Goal: Information Seeking & Learning: Learn about a topic

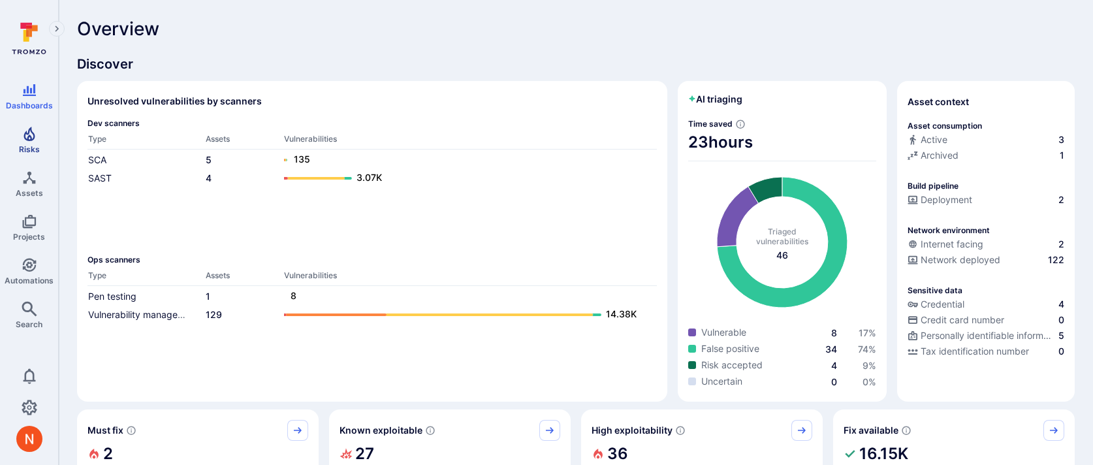
click at [25, 141] on link "Risks" at bounding box center [29, 140] width 58 height 39
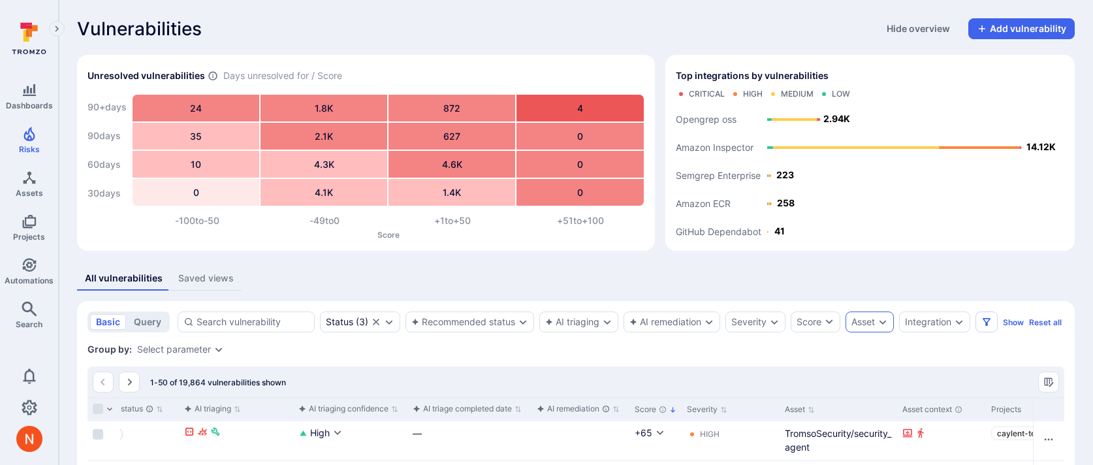
click at [884, 325] on icon "Expand dropdown" at bounding box center [883, 322] width 10 height 10
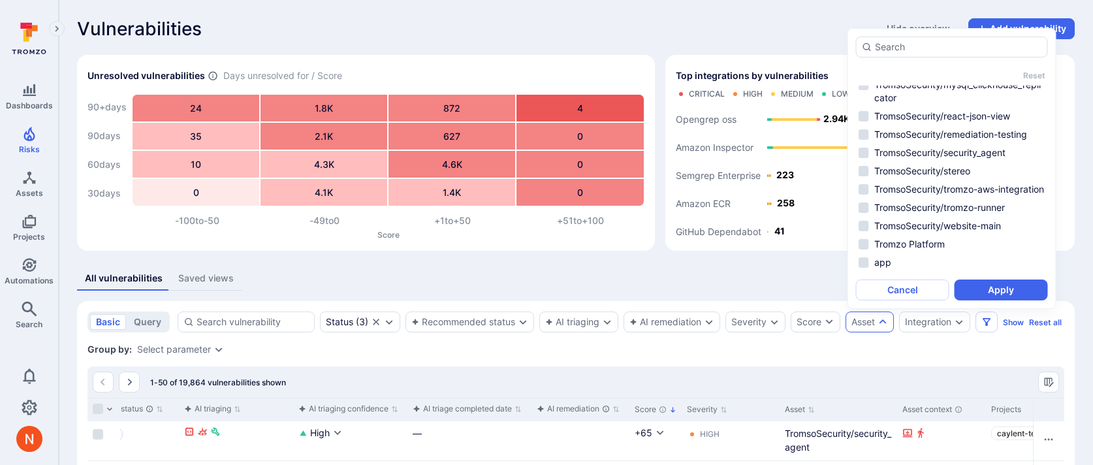
scroll to position [120, 0]
click at [931, 177] on li "TromsoSecurity/stereo" at bounding box center [952, 169] width 192 height 16
click at [974, 285] on button "Apply" at bounding box center [1001, 290] width 93 height 21
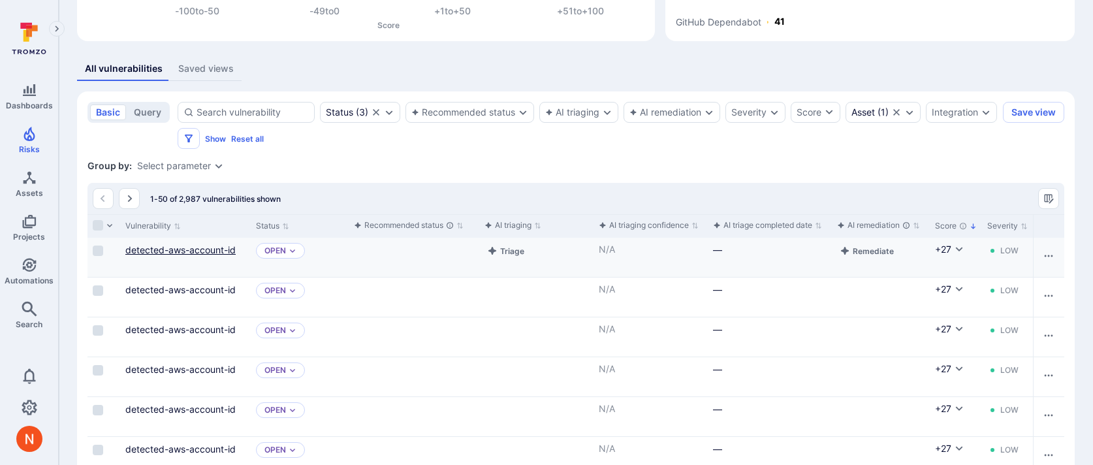
click at [180, 252] on link "detected-aws-account-id" at bounding box center [180, 249] width 110 height 11
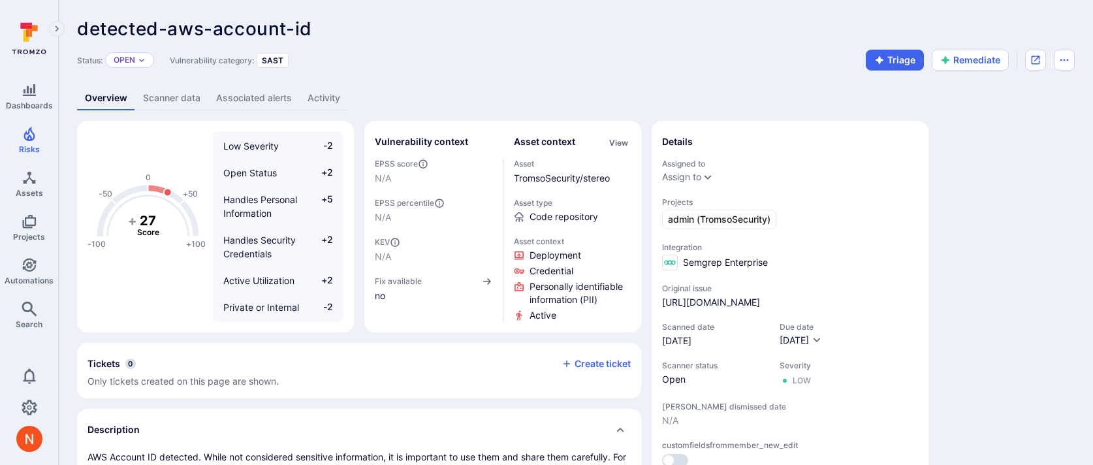
click at [168, 96] on link "Scanner data" at bounding box center [171, 98] width 73 height 24
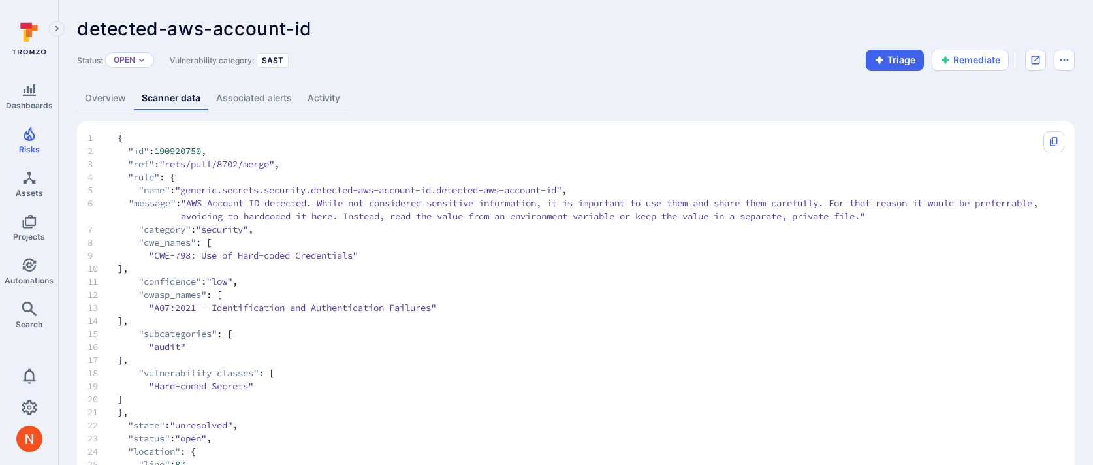
click at [96, 101] on link "Overview" at bounding box center [105, 98] width 57 height 24
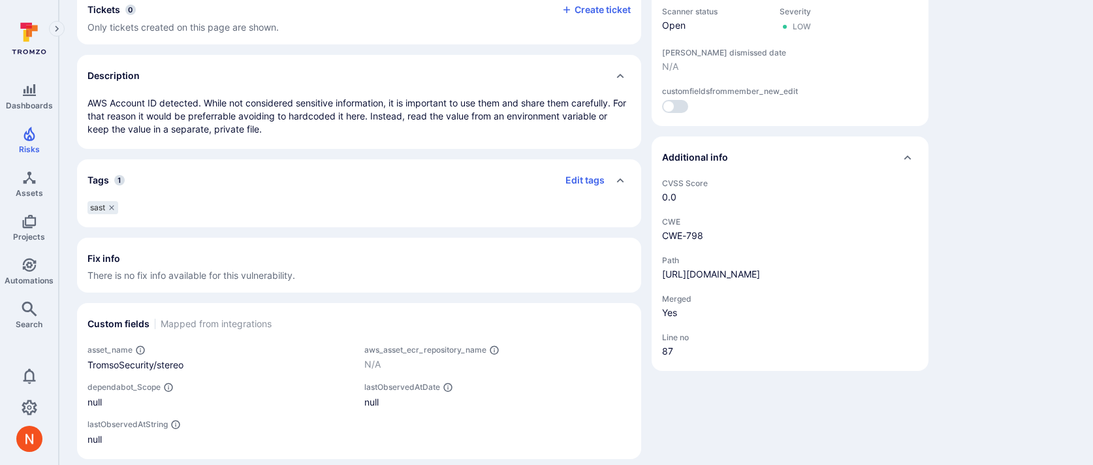
scroll to position [365, 0]
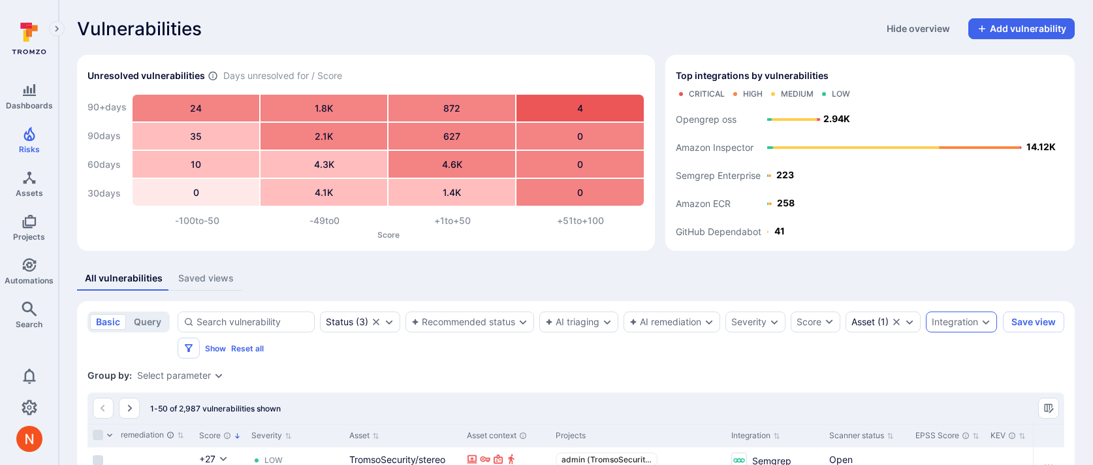
click at [981, 327] on icon "Expand dropdown" at bounding box center [986, 322] width 10 height 10
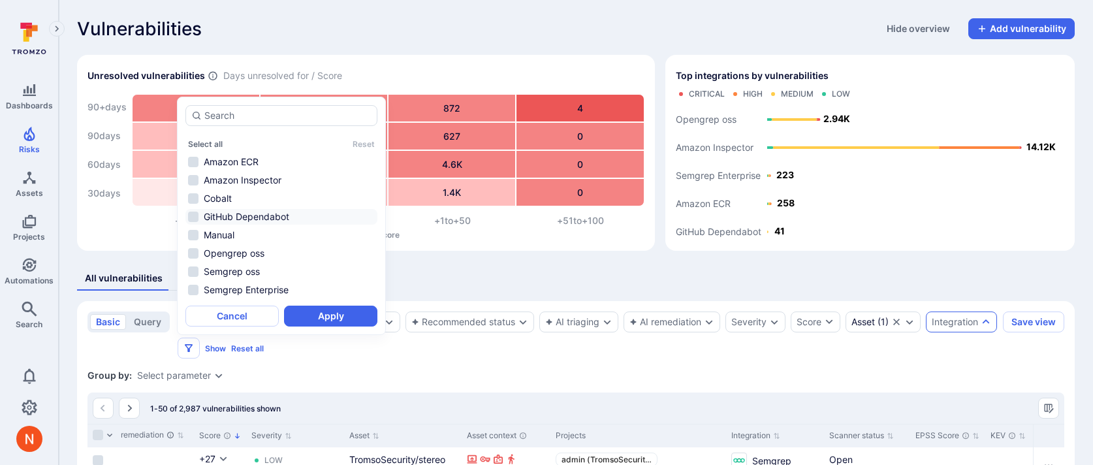
click at [297, 217] on li "GitHub Dependabot" at bounding box center [282, 217] width 192 height 16
click at [314, 315] on button "Apply" at bounding box center [330, 316] width 93 height 21
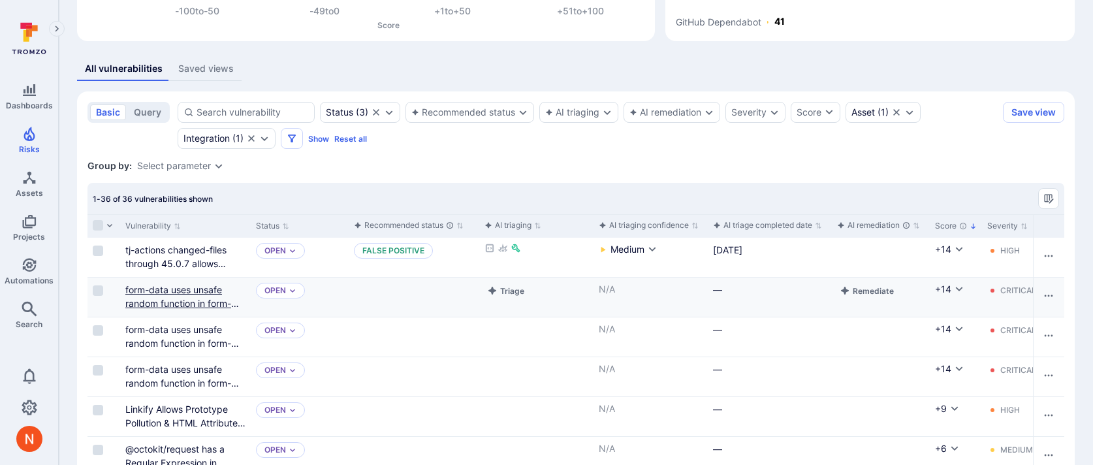
click at [195, 299] on link "form-data uses unsafe random function in form-data for choosing boundary" at bounding box center [184, 303] width 119 height 39
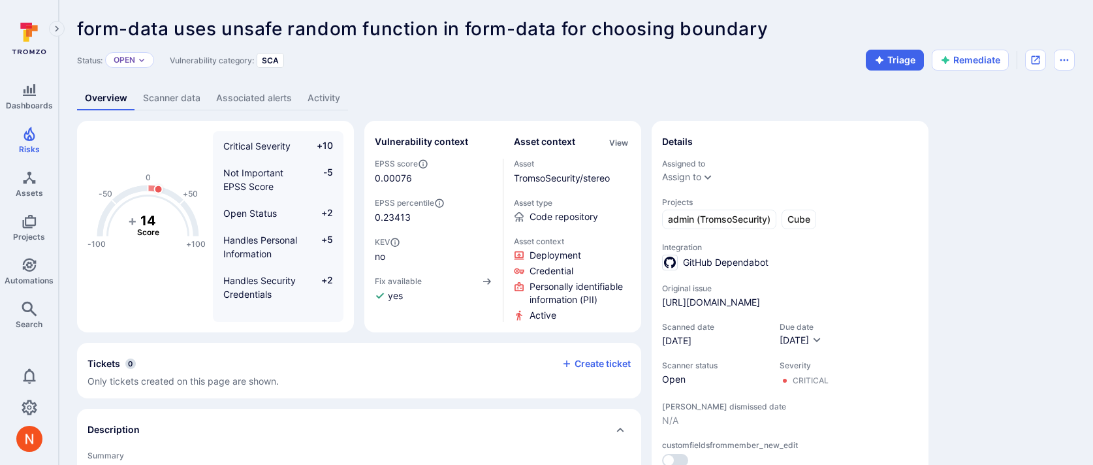
click at [162, 95] on link "Scanner data" at bounding box center [171, 98] width 73 height 24
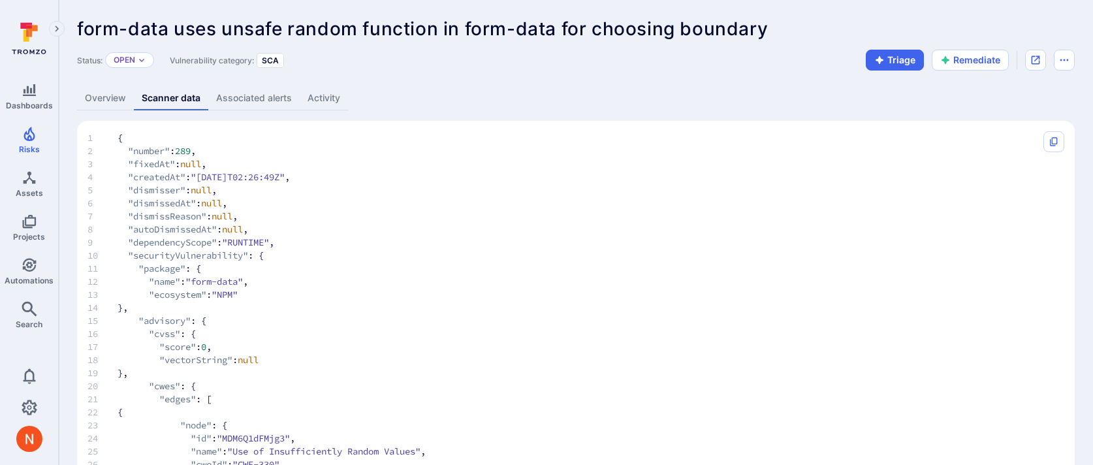
click at [99, 94] on link "Overview" at bounding box center [105, 98] width 57 height 24
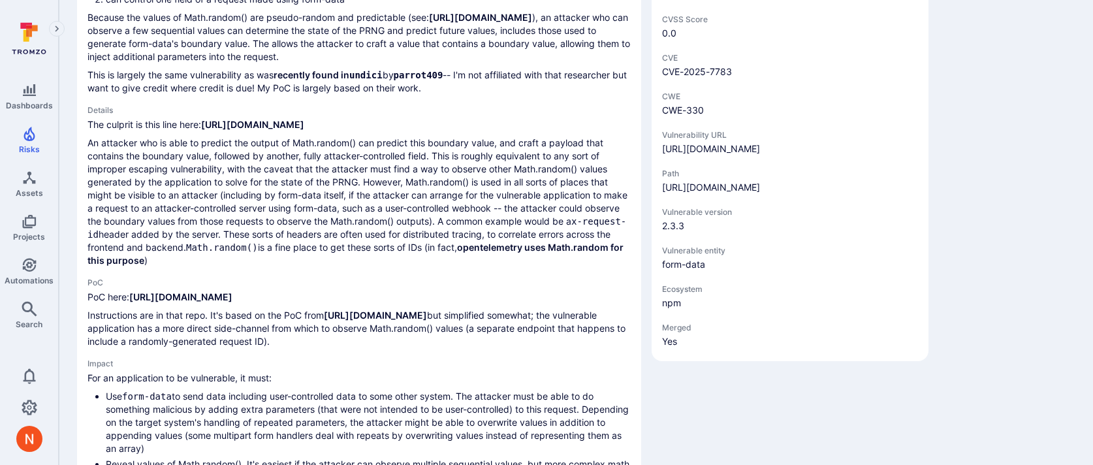
scroll to position [614, 0]
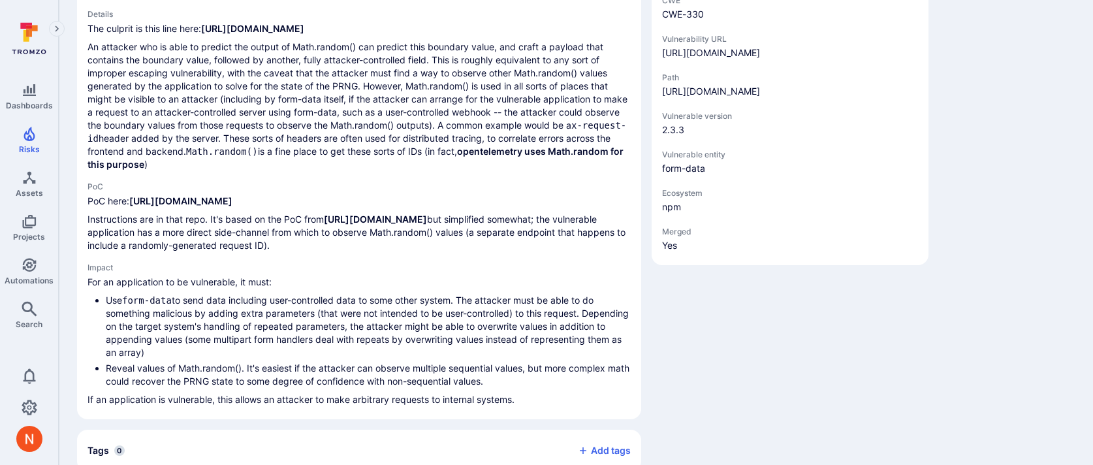
click at [699, 98] on div "[URL][DOMAIN_NAME]" at bounding box center [711, 91] width 98 height 13
click at [700, 97] on link "[URL][DOMAIN_NAME]" at bounding box center [711, 91] width 98 height 11
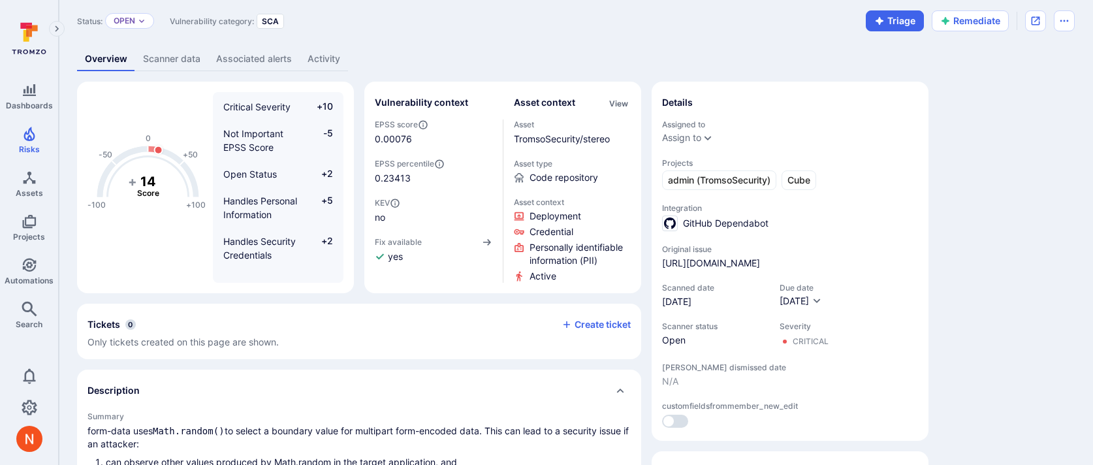
scroll to position [0, 0]
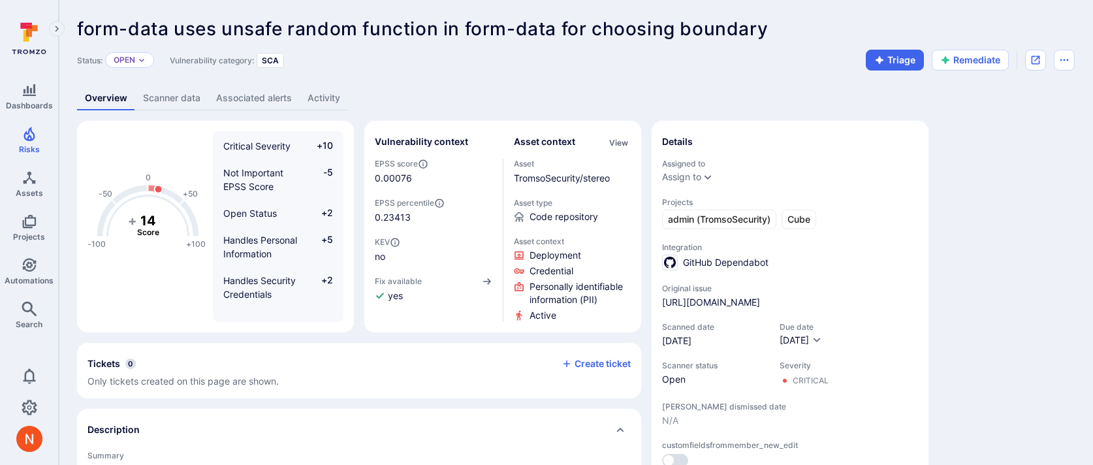
scroll to position [210, 0]
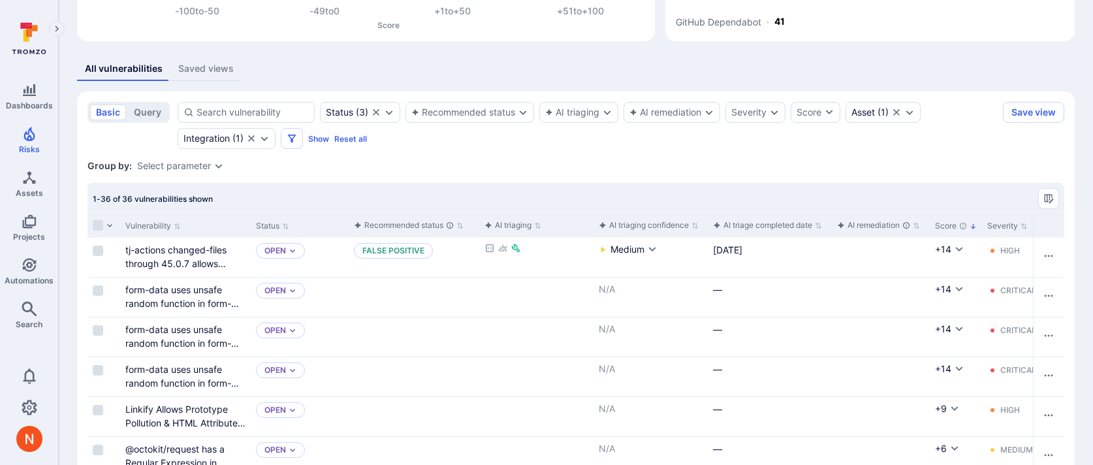
click at [427, 167] on div "Group by: Select parameter" at bounding box center [576, 165] width 977 height 13
